Goal: Information Seeking & Learning: Learn about a topic

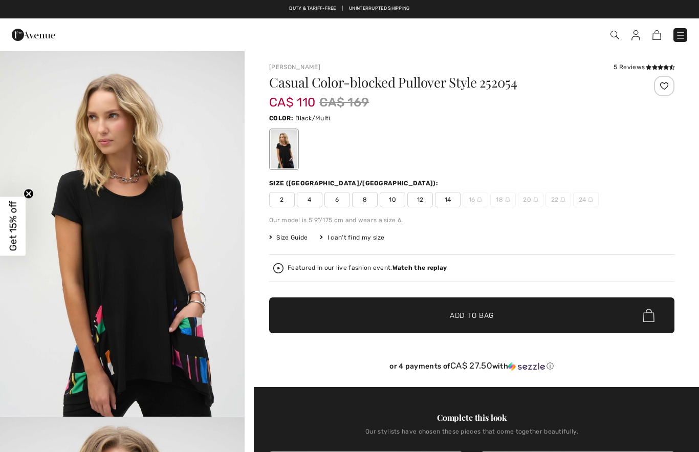
checkbox input "true"
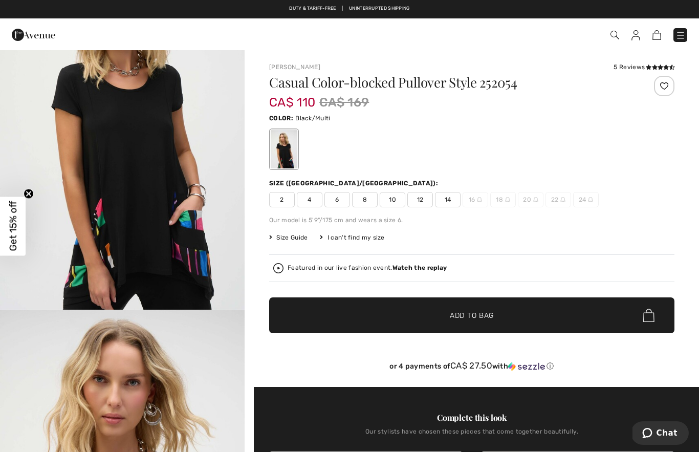
scroll to position [95, 0]
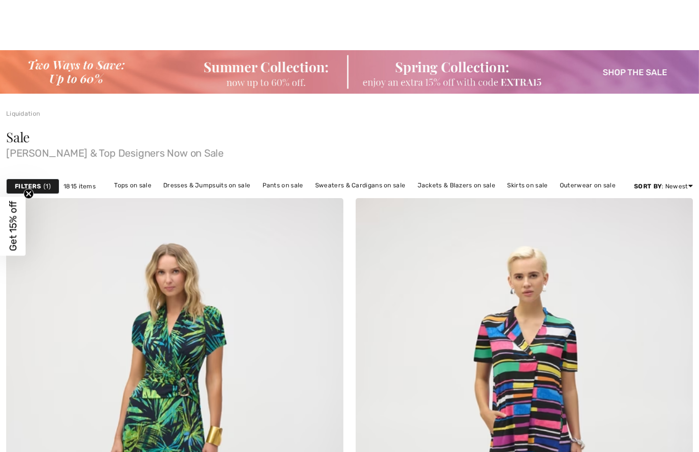
checkbox input "true"
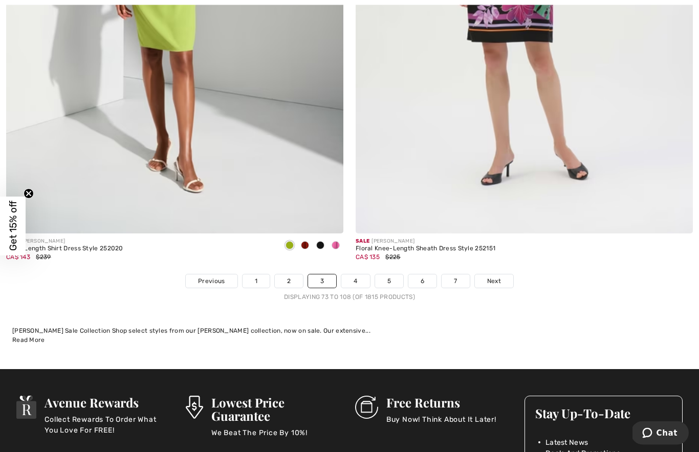
scroll to position [9992, 0]
click at [361, 275] on link "4" at bounding box center [355, 280] width 28 height 13
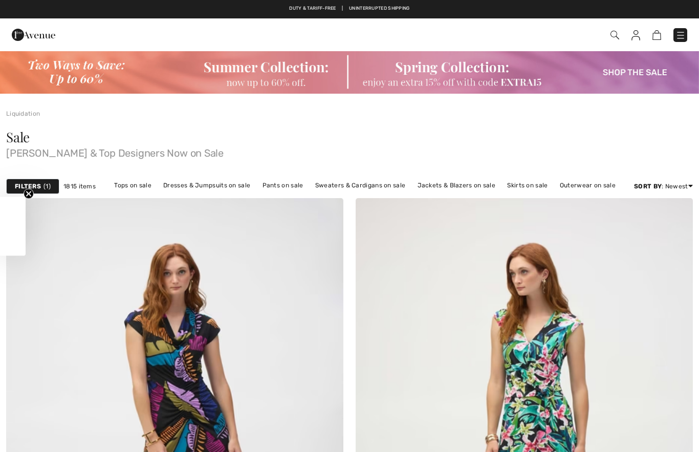
checkbox input "true"
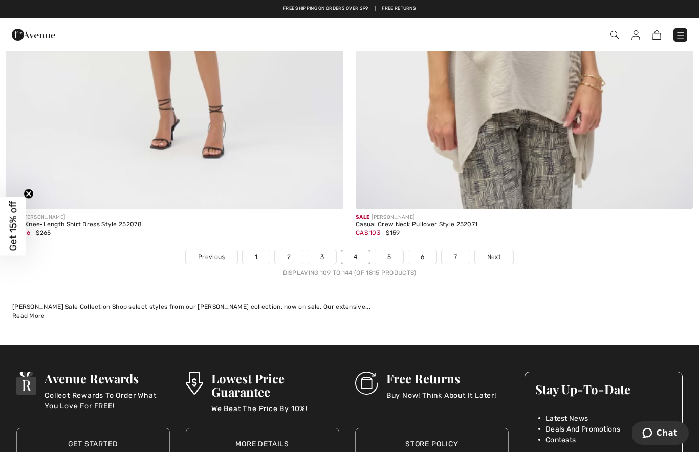
scroll to position [10018, 0]
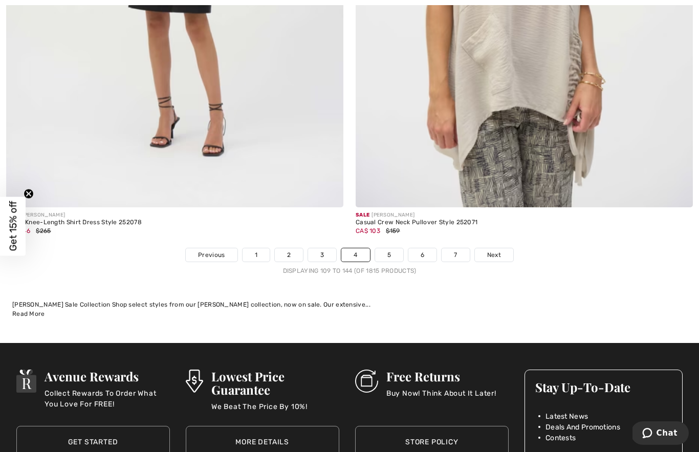
click at [393, 253] on link "5" at bounding box center [389, 254] width 28 height 13
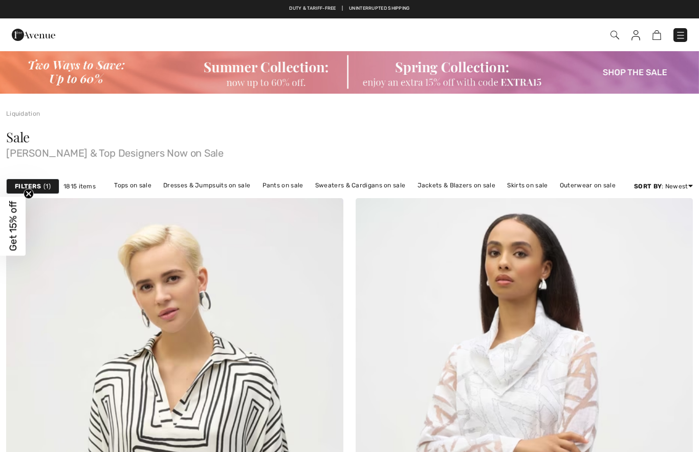
checkbox input "true"
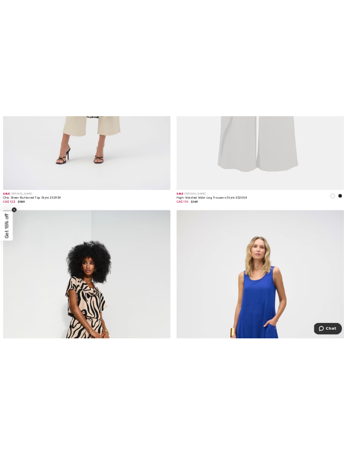
scroll to position [842, 0]
